Goal: Task Accomplishment & Management: Complete application form

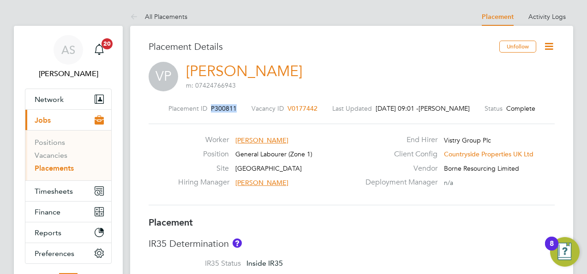
drag, startPoint x: 231, startPoint y: 107, endPoint x: 202, endPoint y: 108, distance: 28.6
click at [202, 108] on div "Placement ID P300811 Vacancy ID V0177442 Last Updated 26 Sep 2025, 09:01 - Andr…" at bounding box center [352, 108] width 406 height 8
drag, startPoint x: 202, startPoint y: 108, endPoint x: 209, endPoint y: 107, distance: 6.5
copy span "P300811"
click at [309, 107] on div "Placement ID P300811 Vacancy ID V0177442 Last Updated 26 Sep 2025, 09:01 - Andr…" at bounding box center [352, 108] width 406 height 8
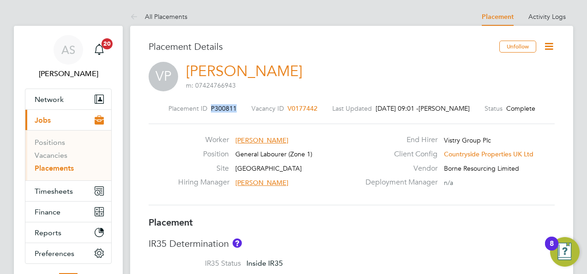
drag, startPoint x: 228, startPoint y: 108, endPoint x: 203, endPoint y: 109, distance: 25.4
click at [203, 109] on div "Placement ID P300811 Vacancy ID V0177442 Last Updated 26 Sep 2025, 09:01 - Andr…" at bounding box center [352, 108] width 406 height 8
drag, startPoint x: 203, startPoint y: 109, endPoint x: 209, endPoint y: 108, distance: 7.0
copy span "P300811"
drag, startPoint x: 307, startPoint y: 107, endPoint x: 285, endPoint y: 119, distance: 25.0
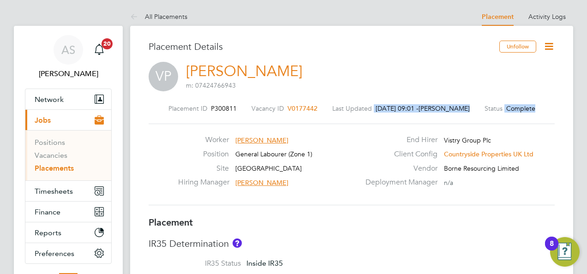
click at [285, 119] on div "Placement ID P300811 Vacancy ID V0177442 Last Updated 26 Sep 2025, 09:01 - Andr…" at bounding box center [352, 155] width 406 height 124
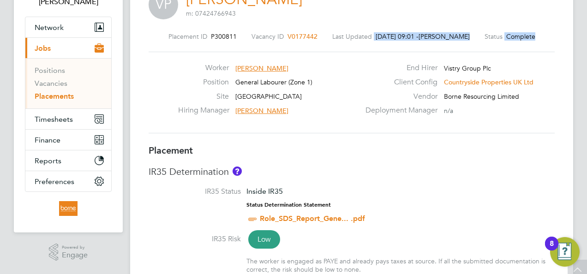
scroll to position [92, 0]
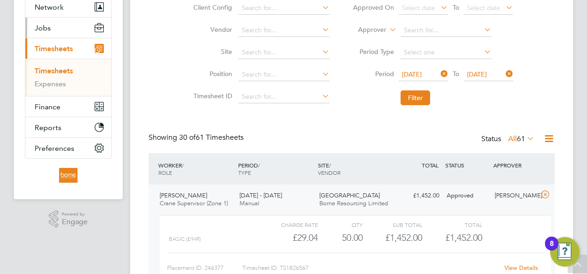
click at [47, 28] on span "Jobs" at bounding box center [43, 28] width 16 height 9
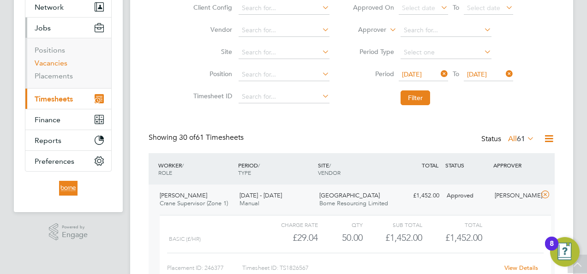
click at [57, 61] on link "Vacancies" at bounding box center [51, 63] width 33 height 9
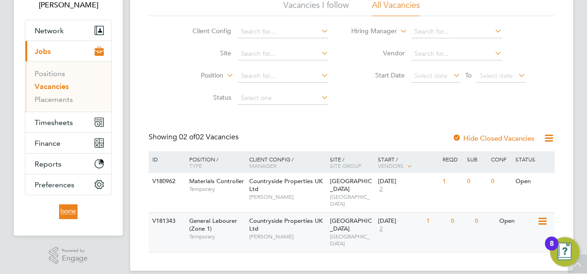
click at [278, 219] on div "Countryside Properties UK Ltd Liam D'unienville" at bounding box center [287, 229] width 81 height 32
click at [67, 120] on span "Timesheets" at bounding box center [54, 122] width 38 height 9
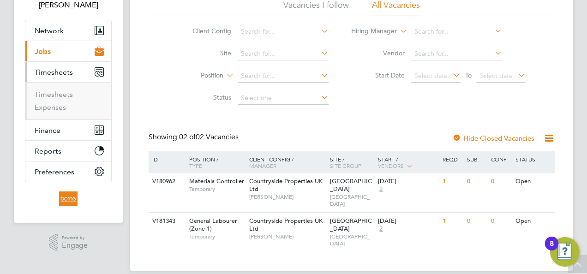
scroll to position [66, 0]
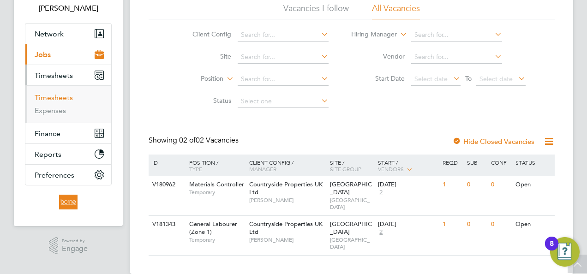
click at [67, 100] on link "Timesheets" at bounding box center [54, 97] width 38 height 9
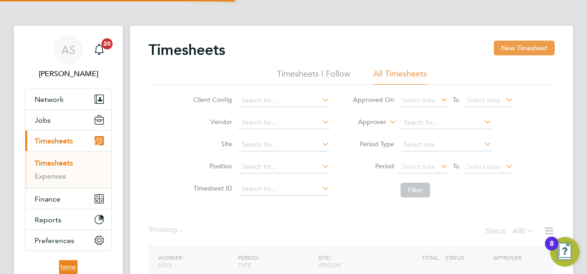
click at [517, 46] on button "New Timesheet" at bounding box center [524, 48] width 61 height 15
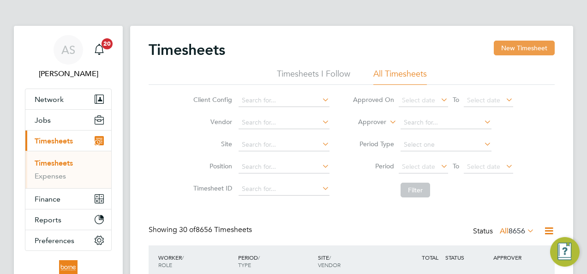
scroll to position [23, 80]
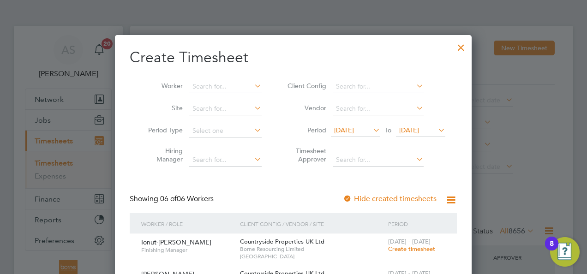
click at [418, 128] on span "19 Sep 2025" at bounding box center [409, 130] width 20 height 8
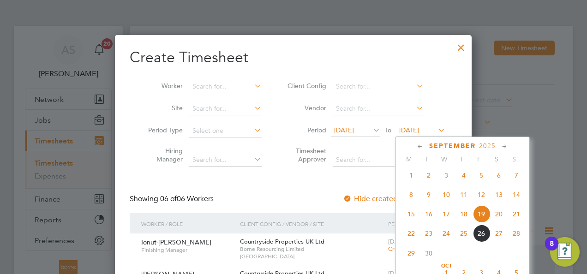
click at [516, 218] on span "21" at bounding box center [516, 214] width 18 height 18
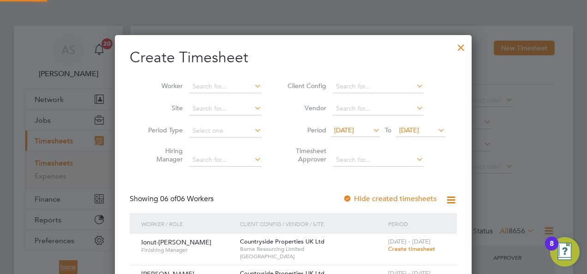
click at [354, 131] on span "12 Sep 2025" at bounding box center [344, 130] width 20 height 8
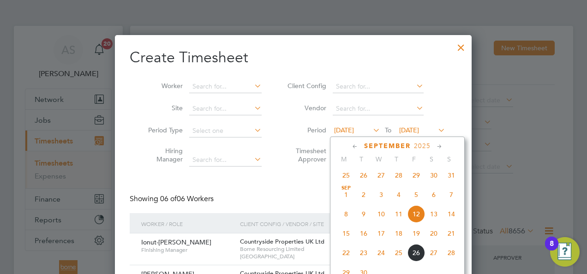
click at [348, 237] on span "15" at bounding box center [346, 234] width 18 height 18
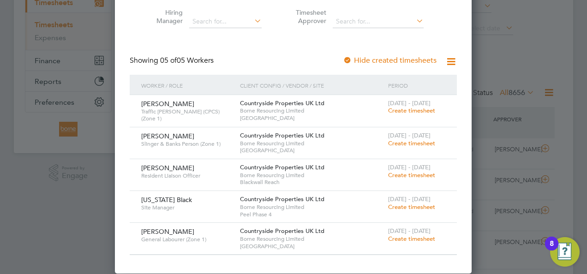
click at [415, 238] on span "Create timesheet" at bounding box center [411, 239] width 47 height 8
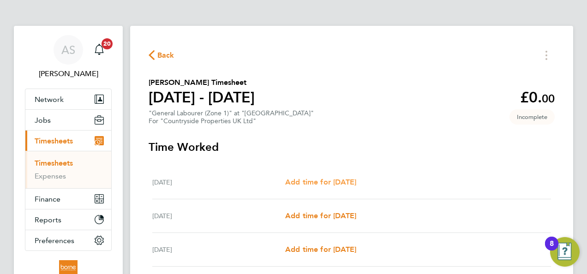
click at [343, 180] on span "Add time for Tue 16 Sep" at bounding box center [320, 182] width 71 height 9
select select "30"
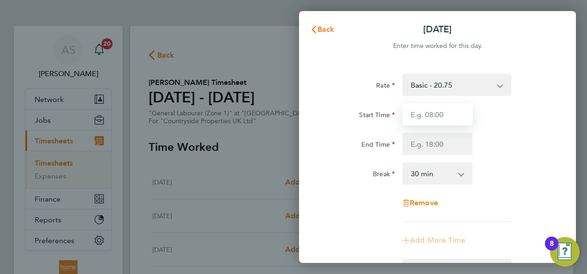
click at [441, 112] on input "Start Time" at bounding box center [437, 114] width 70 height 22
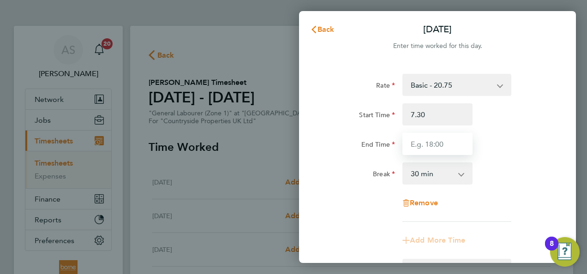
type input "07:30"
click at [448, 143] on input "End Time" at bounding box center [437, 144] width 70 height 22
type input "17:00"
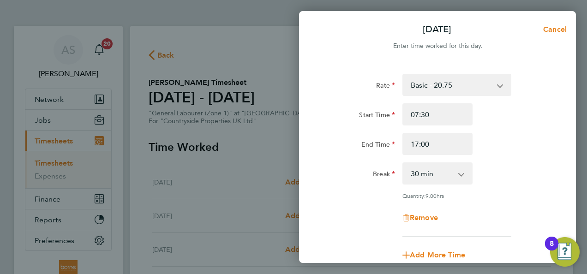
click at [521, 134] on div "End Time 17:00" at bounding box center [437, 144] width 232 height 22
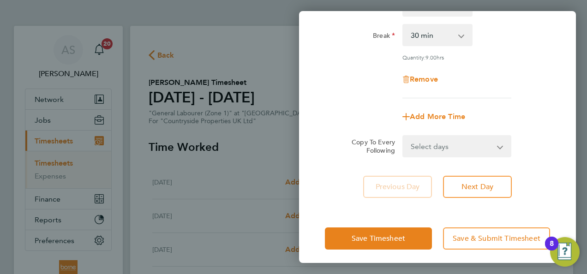
click at [452, 144] on select "Select days Day Weekday (Mon-Fri) Weekend (Sat-Sun) Wednesday Thursday Friday S…" at bounding box center [451, 146] width 97 height 20
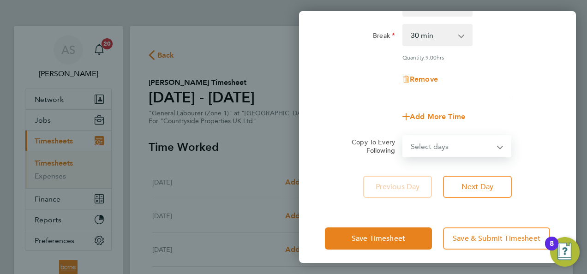
select select "WEEKDAY"
click at [403, 136] on select "Select days Day Weekday (Mon-Fri) Weekend (Sat-Sun) Wednesday Thursday Friday S…" at bounding box center [451, 146] width 97 height 20
select select "2025-09-21"
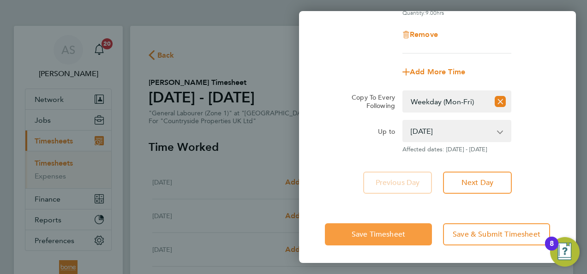
click at [405, 229] on button "Save Timesheet" at bounding box center [378, 234] width 107 height 22
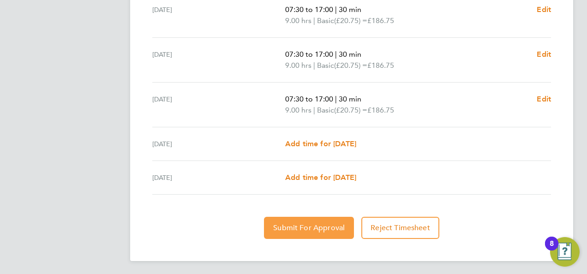
click at [323, 223] on span "Submit For Approval" at bounding box center [309, 227] width 72 height 9
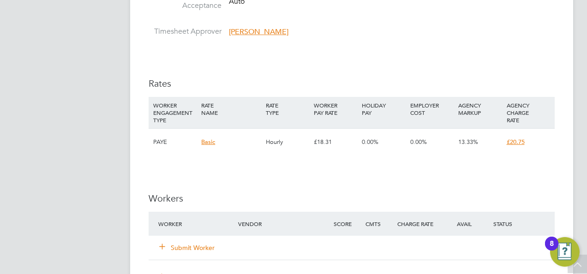
click at [163, 245] on icon at bounding box center [162, 246] width 7 height 7
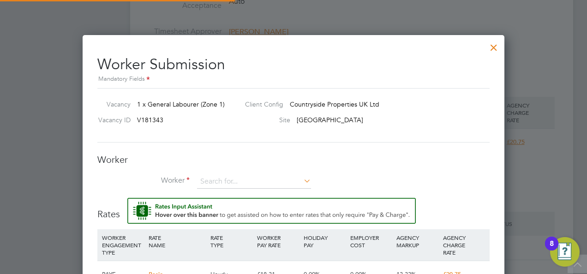
scroll to position [591, 422]
click at [205, 180] on input at bounding box center [254, 182] width 114 height 14
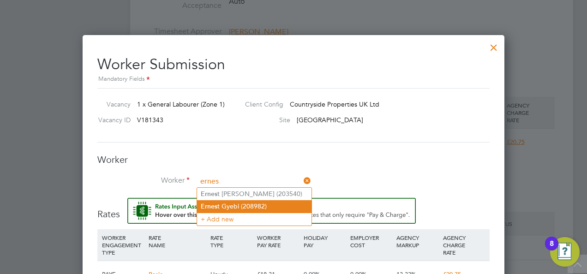
click at [225, 200] on li "[PERSON_NAME] (208982)" at bounding box center [254, 206] width 114 height 12
type input "[PERSON_NAME] (208982)"
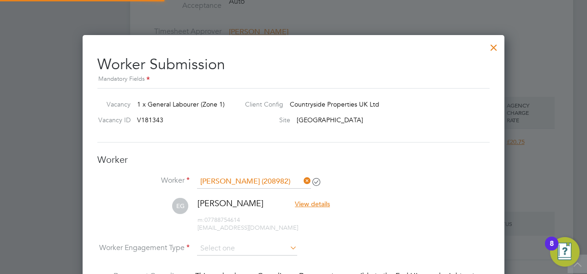
scroll to position [795, 422]
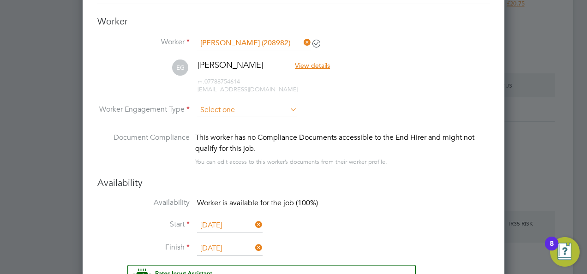
click at [270, 106] on input at bounding box center [247, 110] width 100 height 14
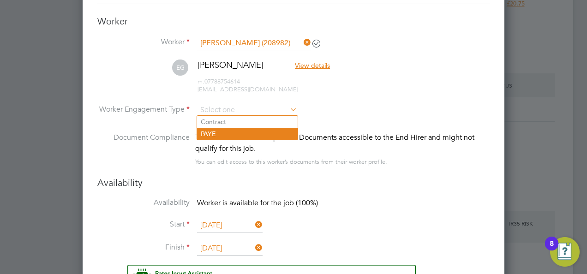
click at [252, 130] on li "PAYE" at bounding box center [247, 134] width 101 height 12
type input "PAYE"
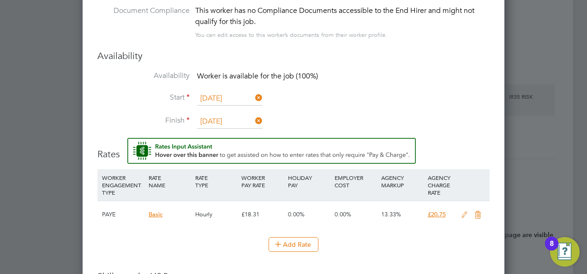
click at [229, 96] on input "[DATE]" at bounding box center [230, 99] width 66 height 14
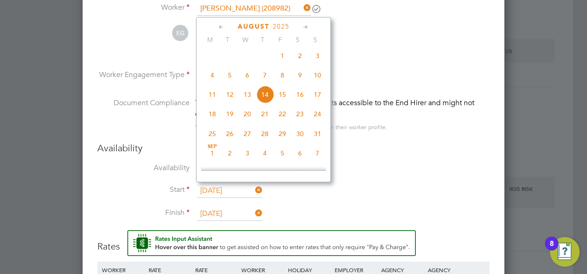
click at [307, 28] on icon at bounding box center [305, 27] width 9 height 10
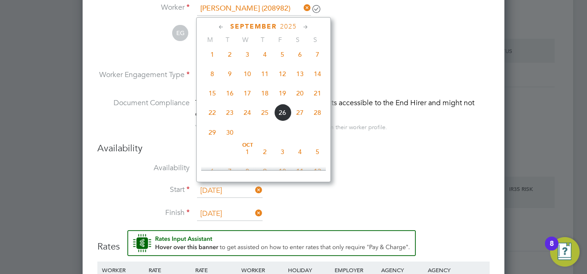
click at [233, 98] on span "16" at bounding box center [230, 93] width 18 height 18
type input "[DATE]"
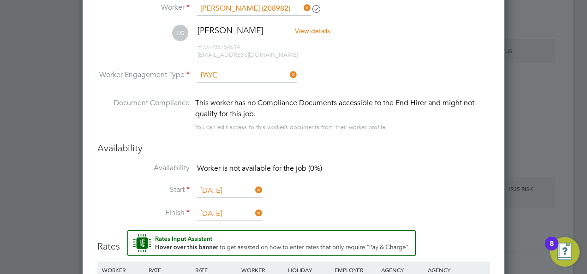
click at [239, 209] on input "[DATE]" at bounding box center [230, 214] width 66 height 14
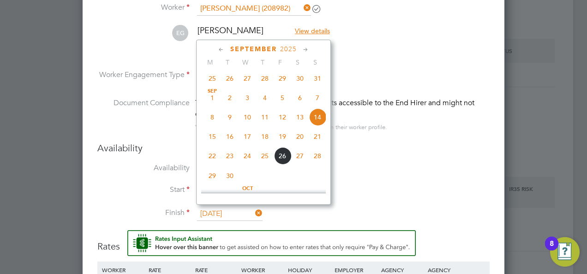
click at [306, 49] on icon at bounding box center [305, 50] width 9 height 10
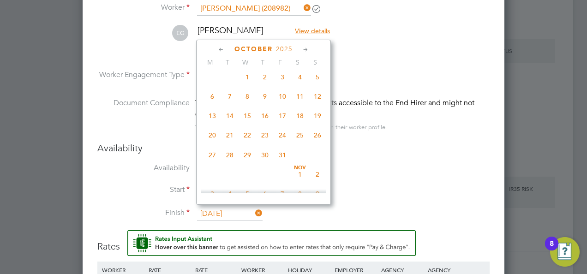
click at [317, 142] on span "26" at bounding box center [318, 135] width 18 height 18
type input "[DATE]"
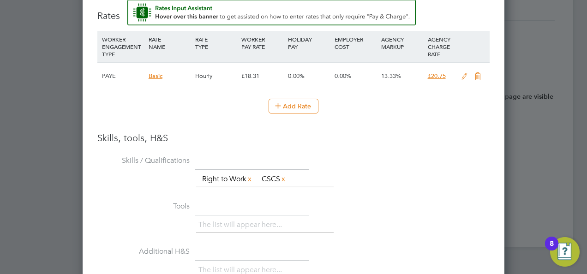
click at [466, 73] on icon at bounding box center [465, 76] width 12 height 7
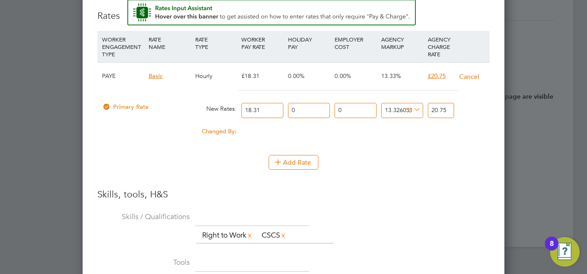
click at [277, 105] on input "18.31" at bounding box center [262, 110] width 42 height 15
type input "18.3"
type input "20.738667394866194"
type input "18.3"
click at [358, 106] on input "0" at bounding box center [355, 110] width 42 height 15
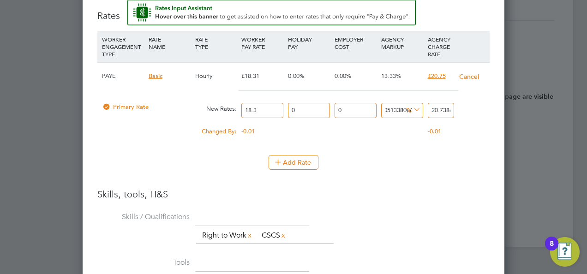
drag, startPoint x: 383, startPoint y: 104, endPoint x: 511, endPoint y: 94, distance: 128.6
type input "0"
type input "18.3"
drag, startPoint x: 431, startPoint y: 104, endPoint x: 559, endPoint y: 107, distance: 127.3
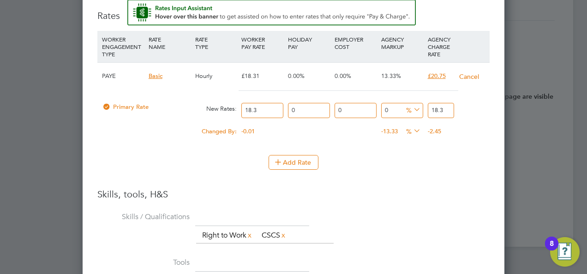
type input "-89.07103825136612"
type input "20"
type input "13.114754098360656"
type input "20.75"
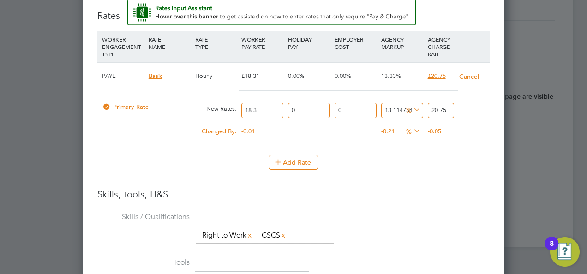
type input "13.387978142076502"
type input "20.75"
click at [442, 174] on li "Add Rate" at bounding box center [293, 167] width 392 height 24
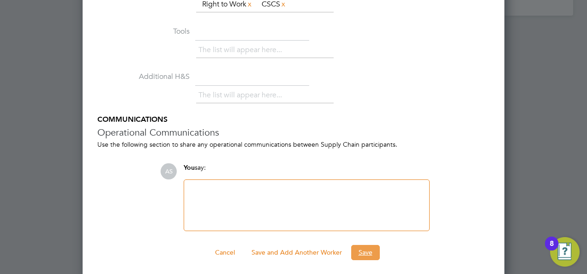
click at [365, 251] on button "Save" at bounding box center [365, 252] width 29 height 15
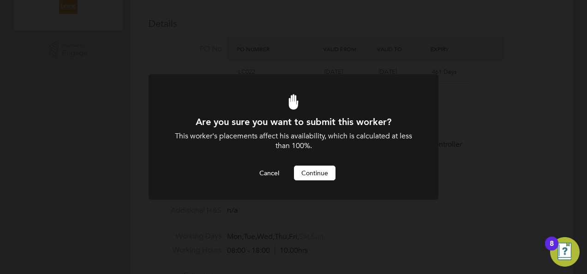
click at [324, 171] on button "Continue" at bounding box center [315, 173] width 42 height 15
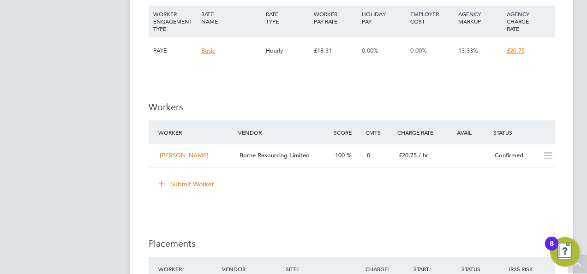
scroll to position [646, 0]
click at [351, 159] on div "100" at bounding box center [347, 154] width 32 height 15
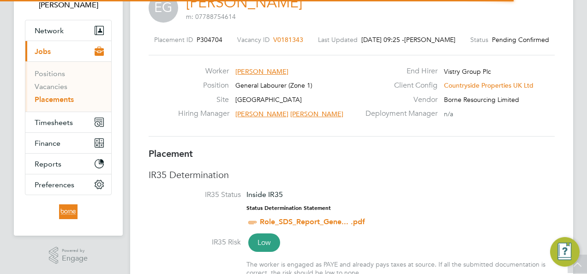
scroll to position [14, 182]
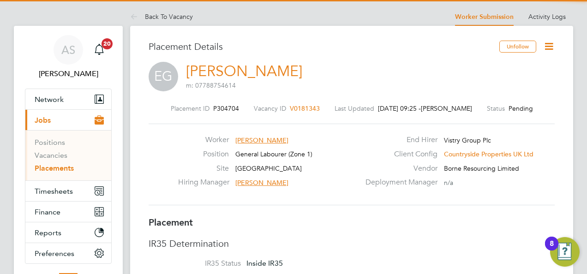
click at [551, 48] on icon at bounding box center [549, 47] width 12 height 12
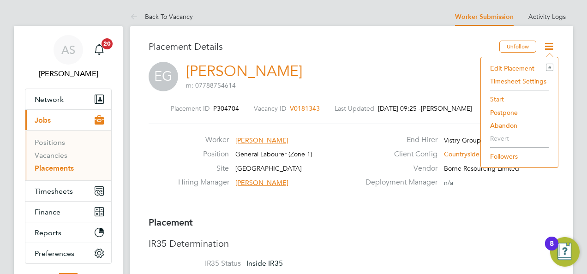
click at [502, 98] on li "Start" at bounding box center [519, 99] width 68 height 13
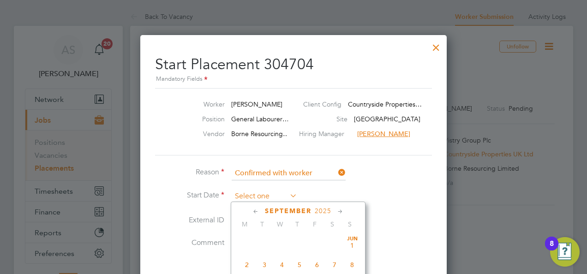
click at [267, 194] on input at bounding box center [265, 197] width 66 height 14
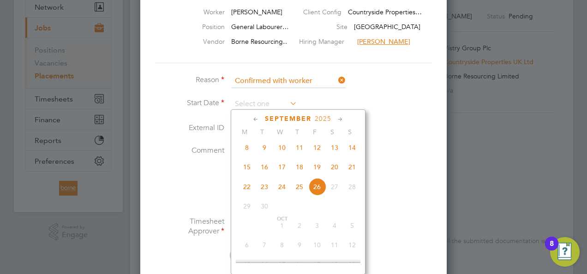
click at [267, 171] on span "16" at bounding box center [265, 167] width 18 height 18
type input "[DATE]"
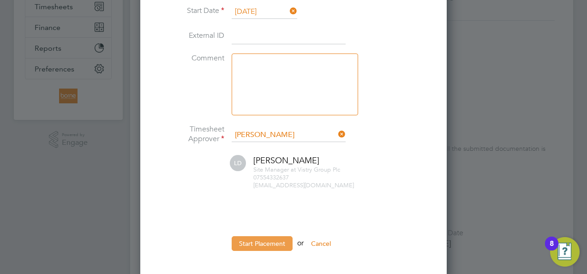
click at [274, 242] on button "Start Placement" at bounding box center [262, 243] width 61 height 15
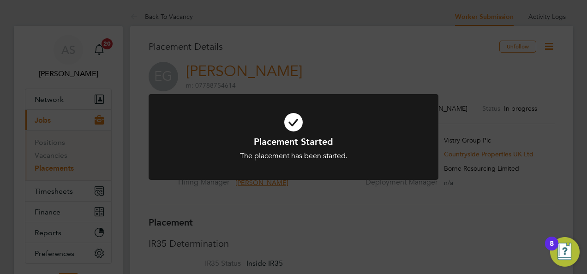
click at [338, 35] on div "Placement Started The placement has been started. Cancel Okay" at bounding box center [293, 137] width 587 height 274
